Goal: Information Seeking & Learning: Learn about a topic

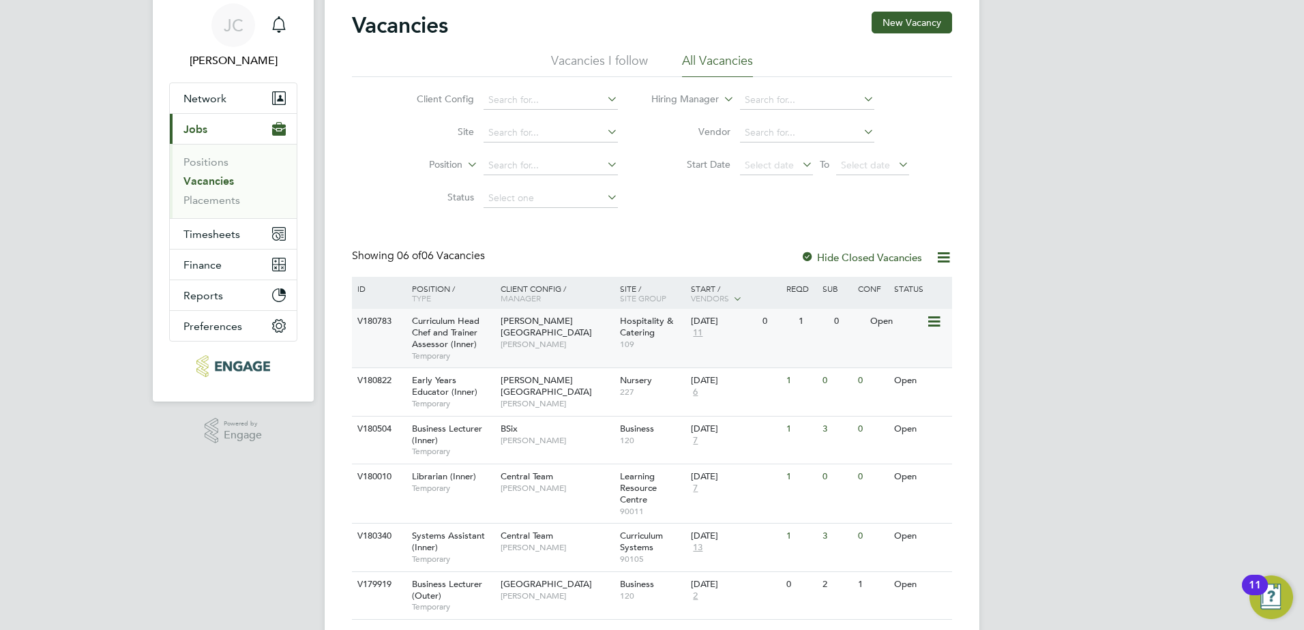
scroll to position [87, 0]
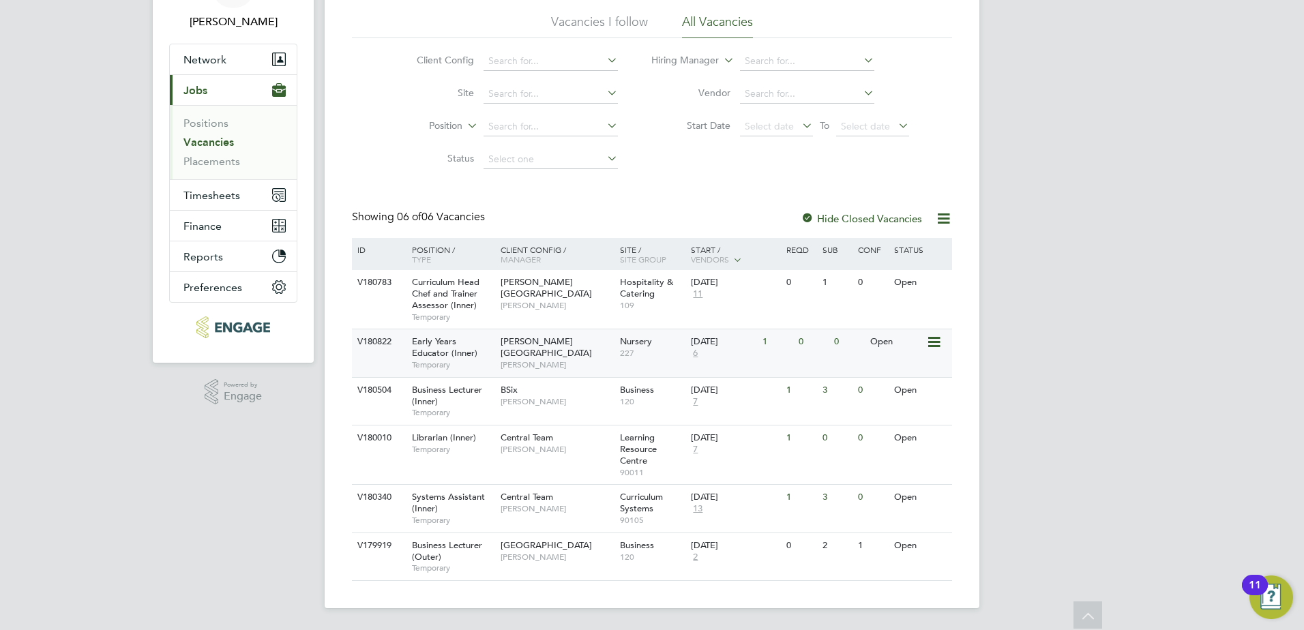
click at [464, 340] on div "Early Years Educator (Inner) Temporary" at bounding box center [449, 352] width 95 height 47
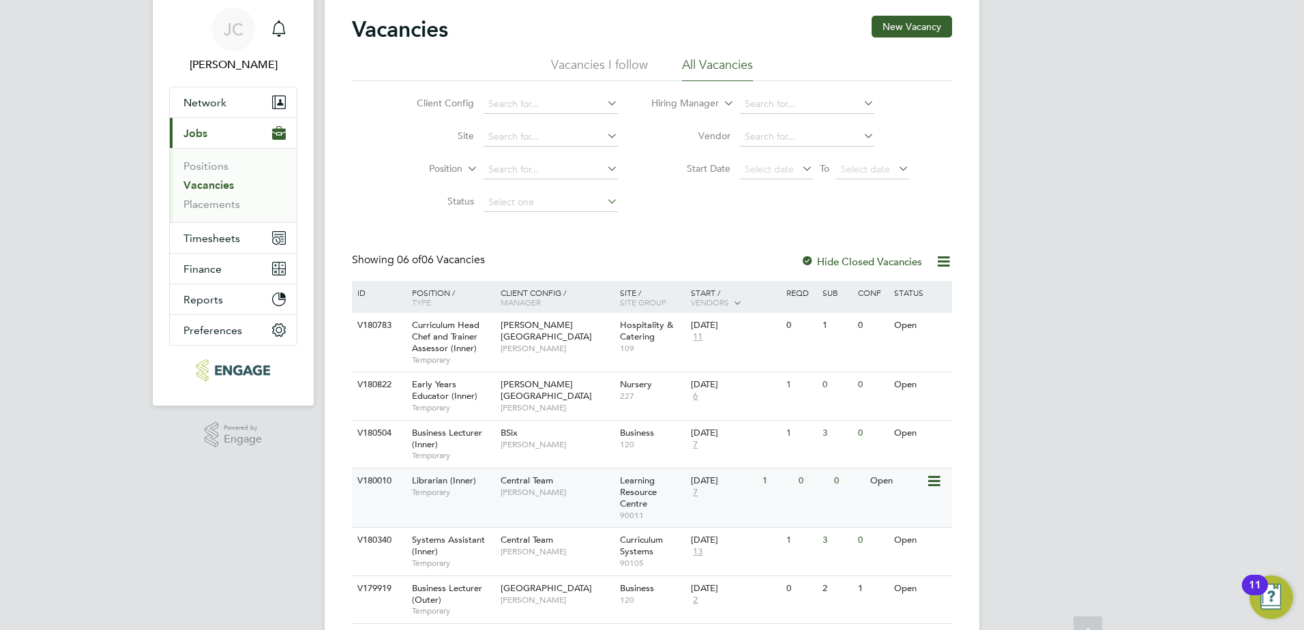
scroll to position [0, 0]
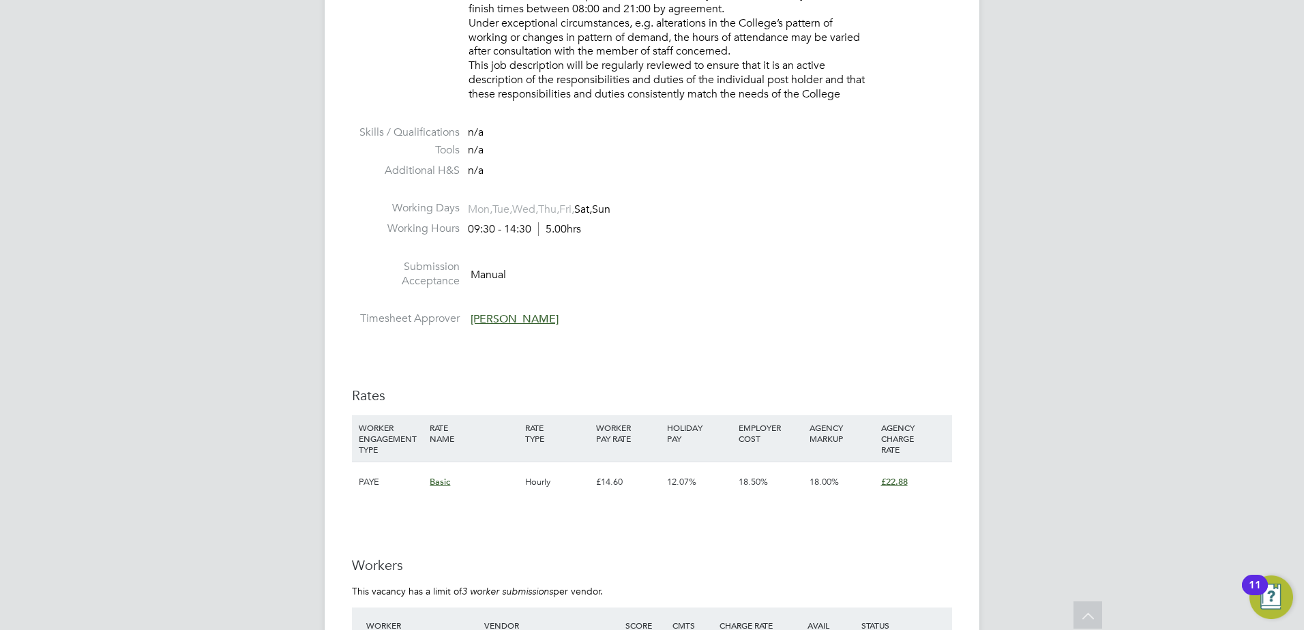
scroll to position [2182, 0]
